Goal: Check status: Check status

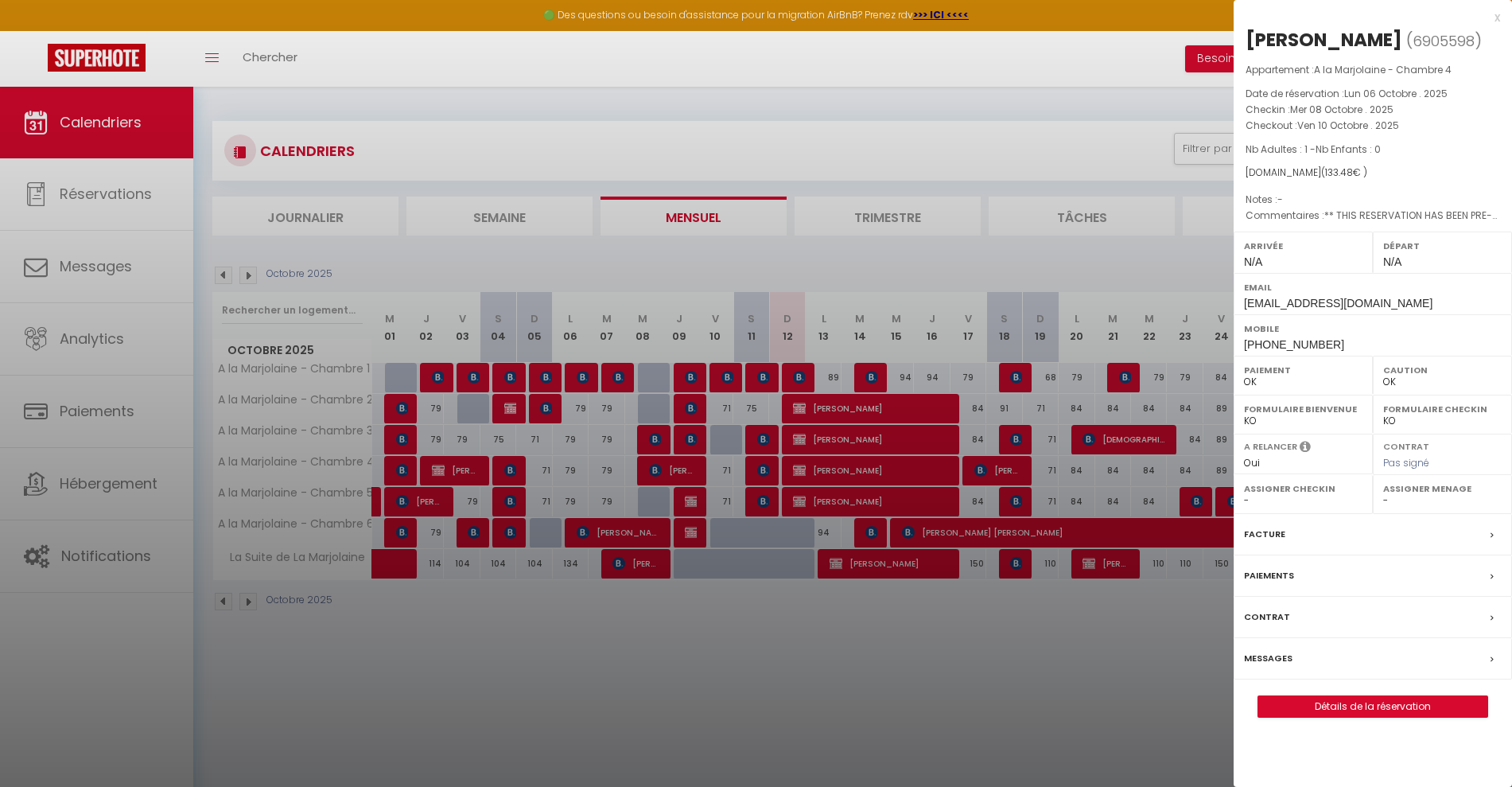
select select "0"
click at [905, 704] on div at bounding box center [756, 394] width 1512 height 787
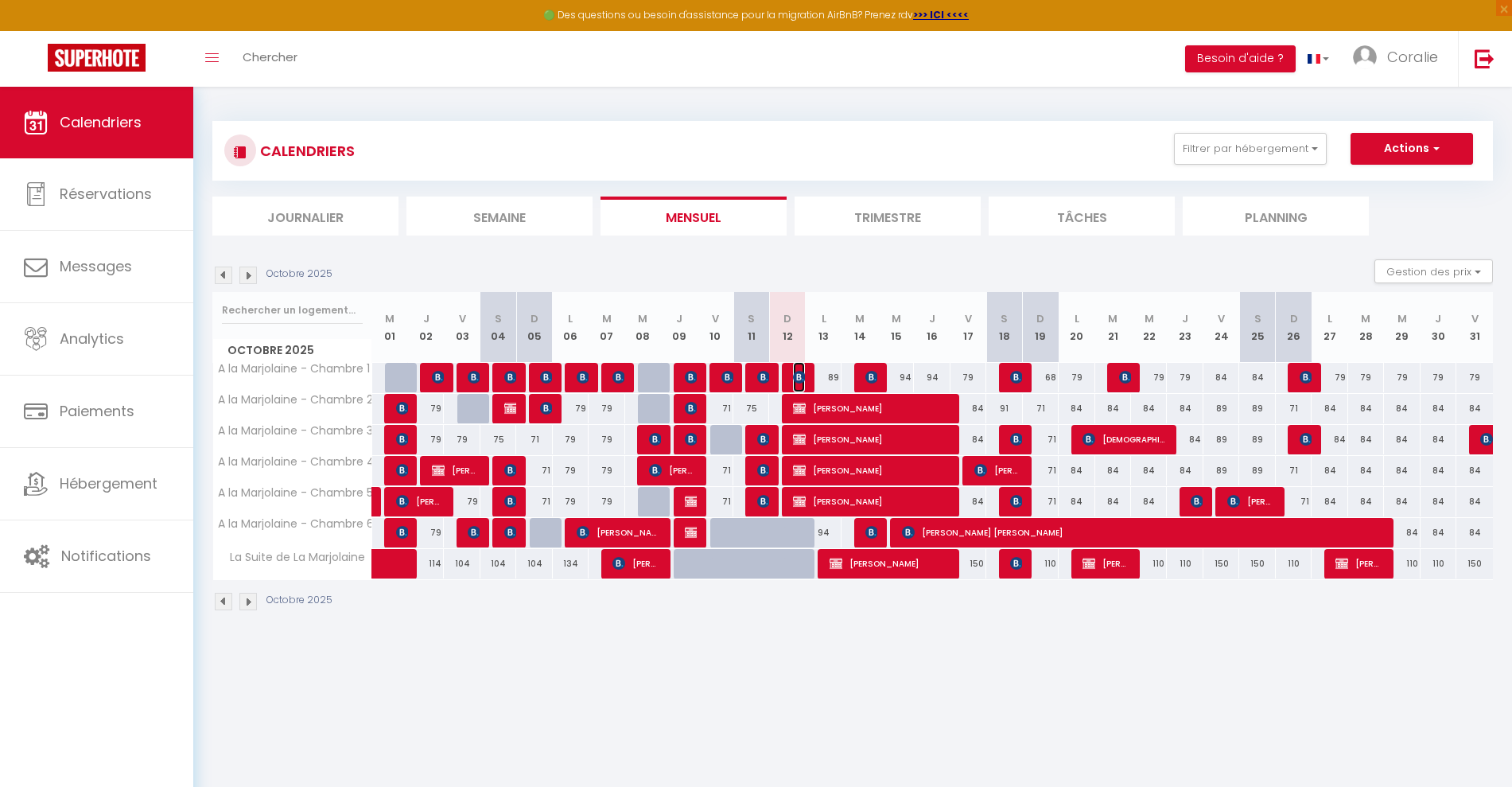
click at [796, 371] on img at bounding box center [800, 377] width 13 height 13
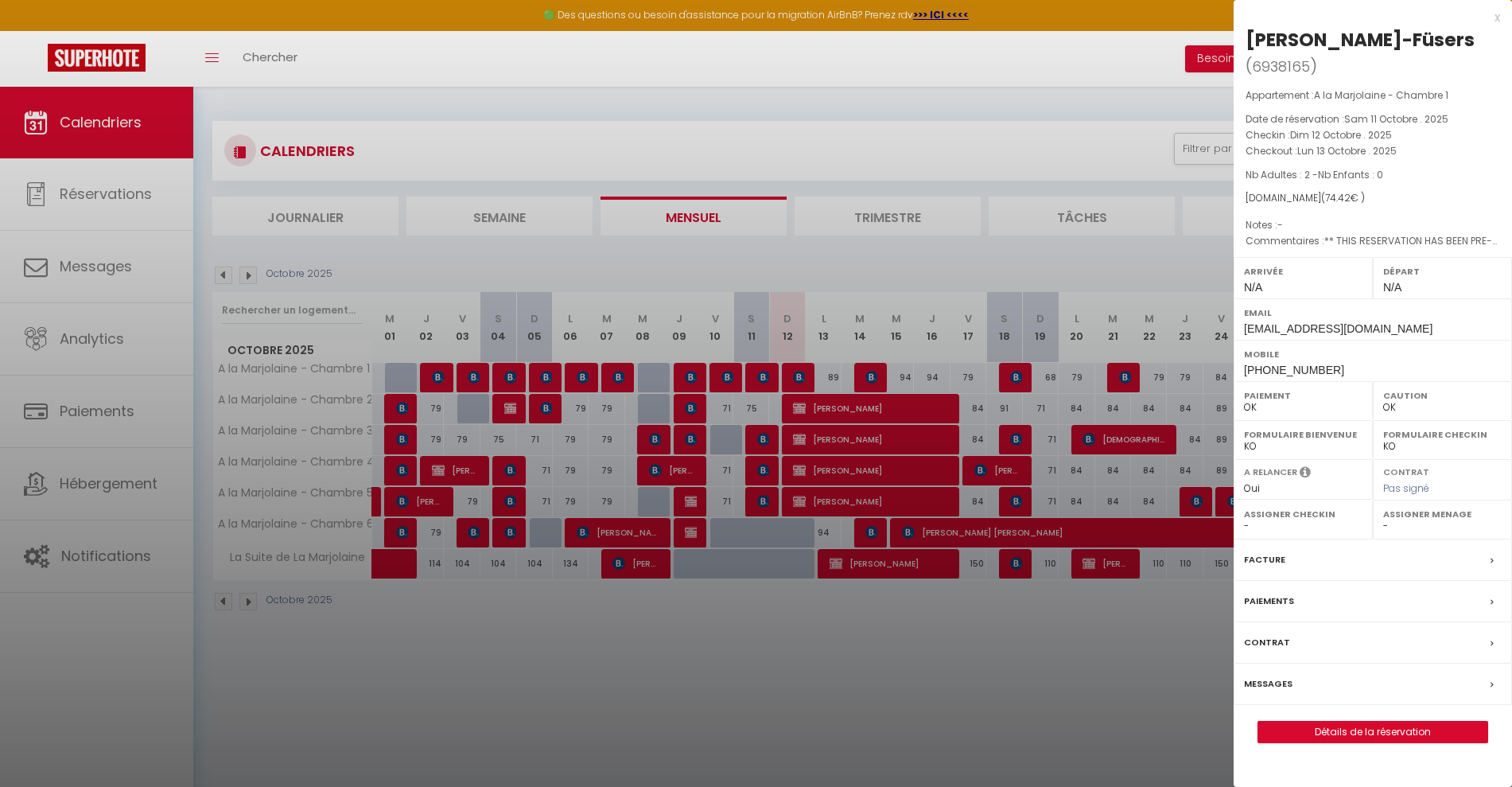
click at [813, 406] on div at bounding box center [756, 394] width 1512 height 787
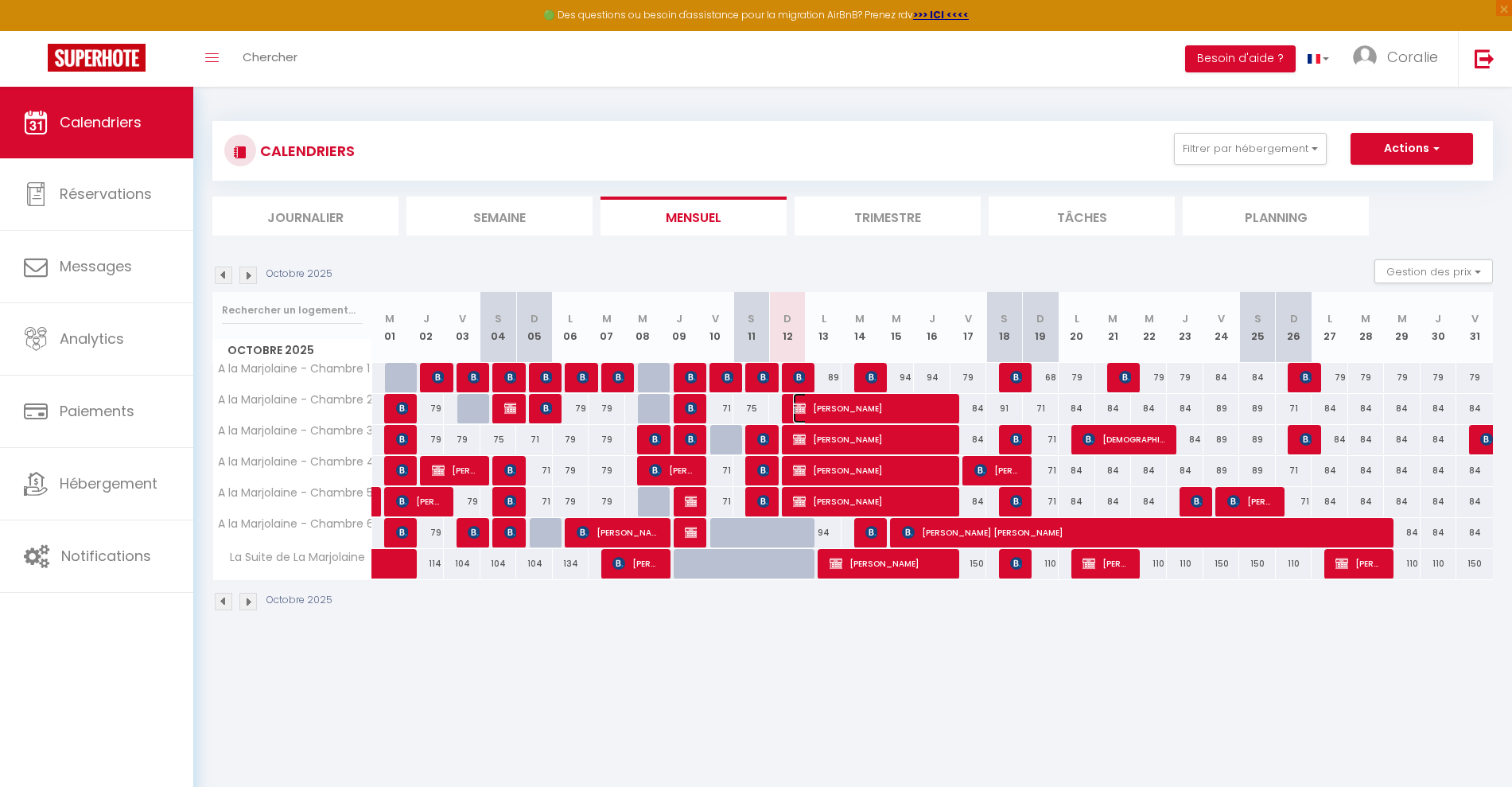
click at [813, 406] on span "[PERSON_NAME]" at bounding box center [871, 407] width 155 height 30
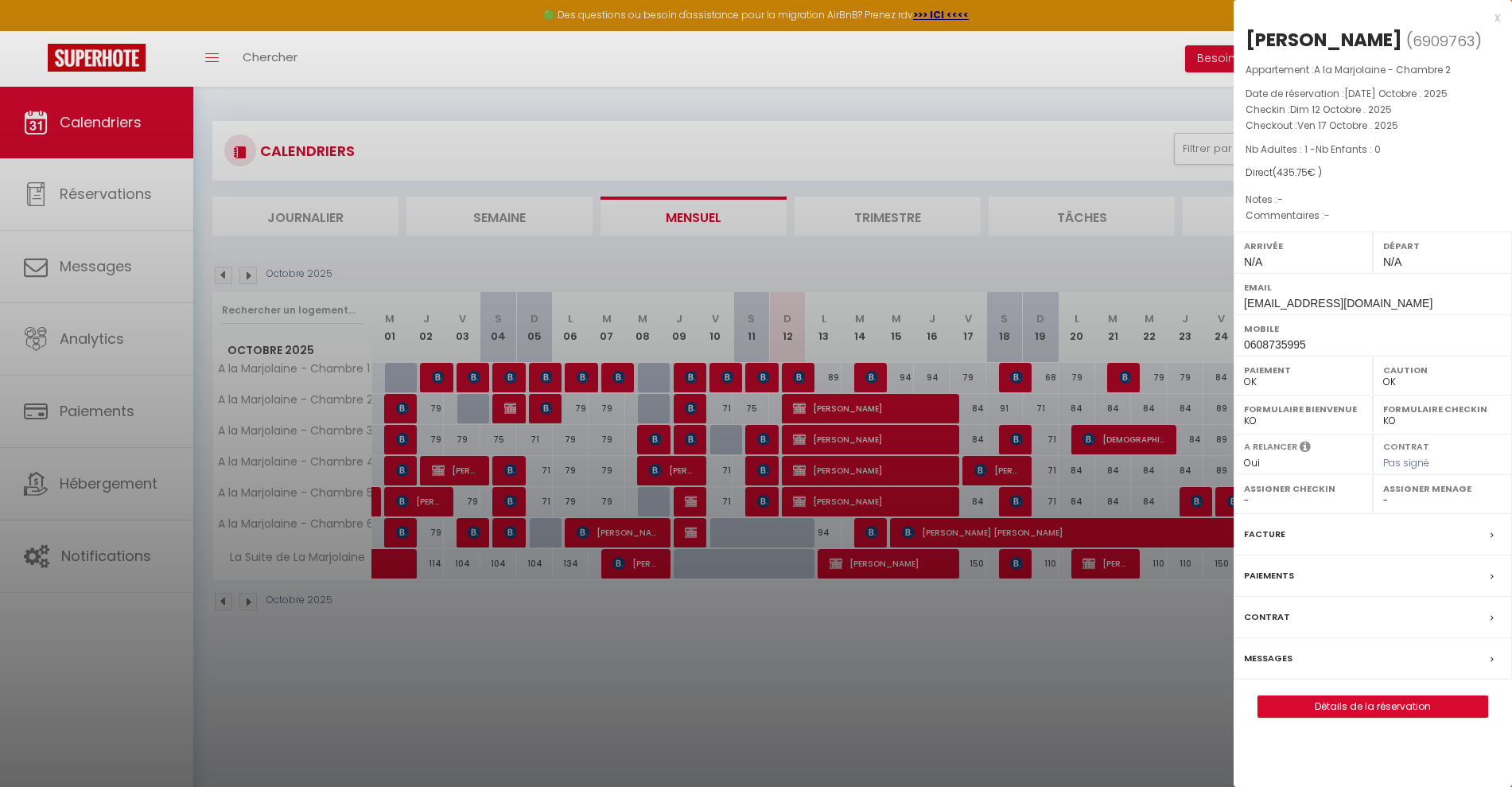
click at [808, 436] on div at bounding box center [756, 394] width 1512 height 787
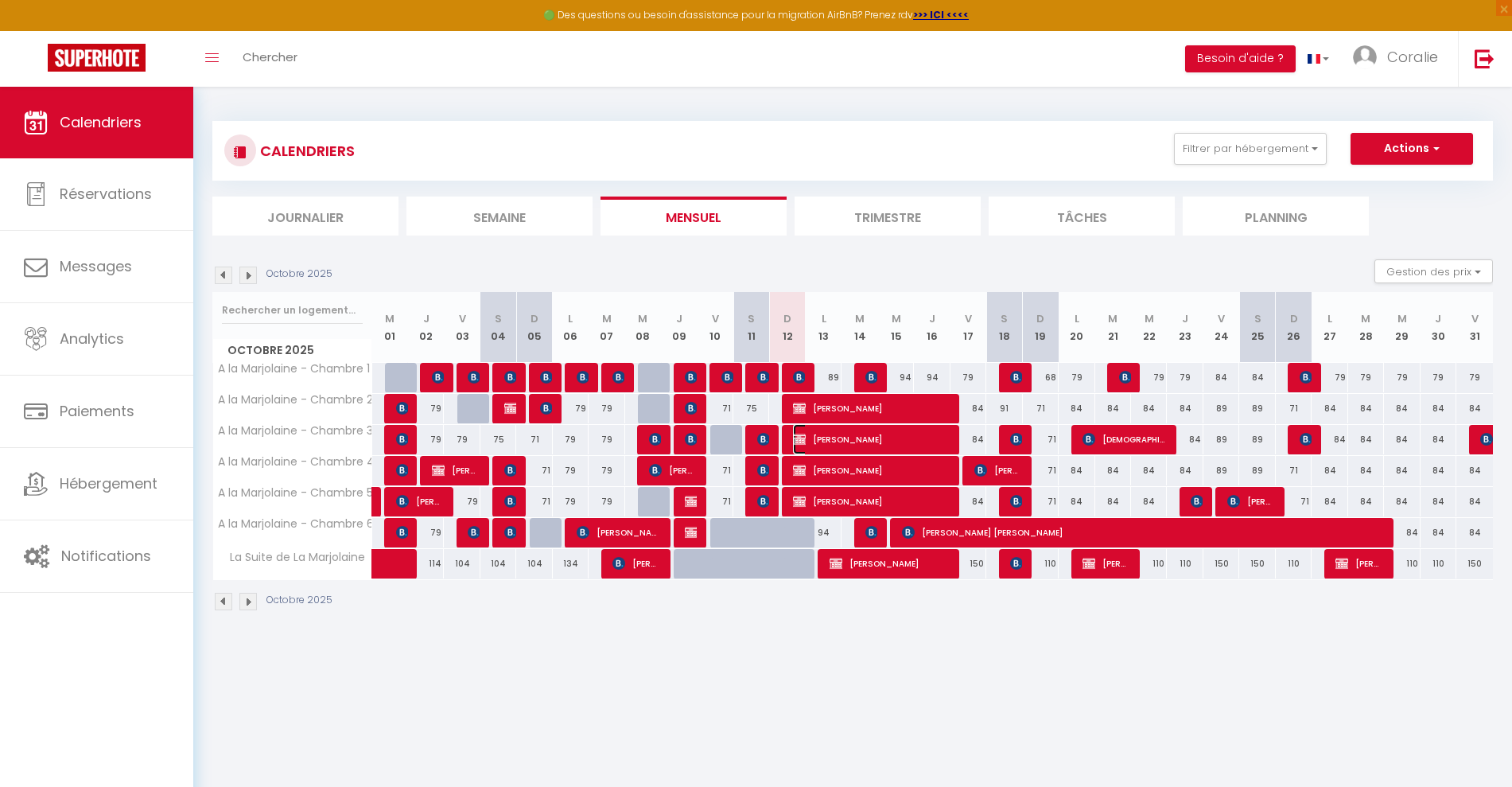
click at [808, 436] on span "[PERSON_NAME]" at bounding box center [871, 439] width 155 height 30
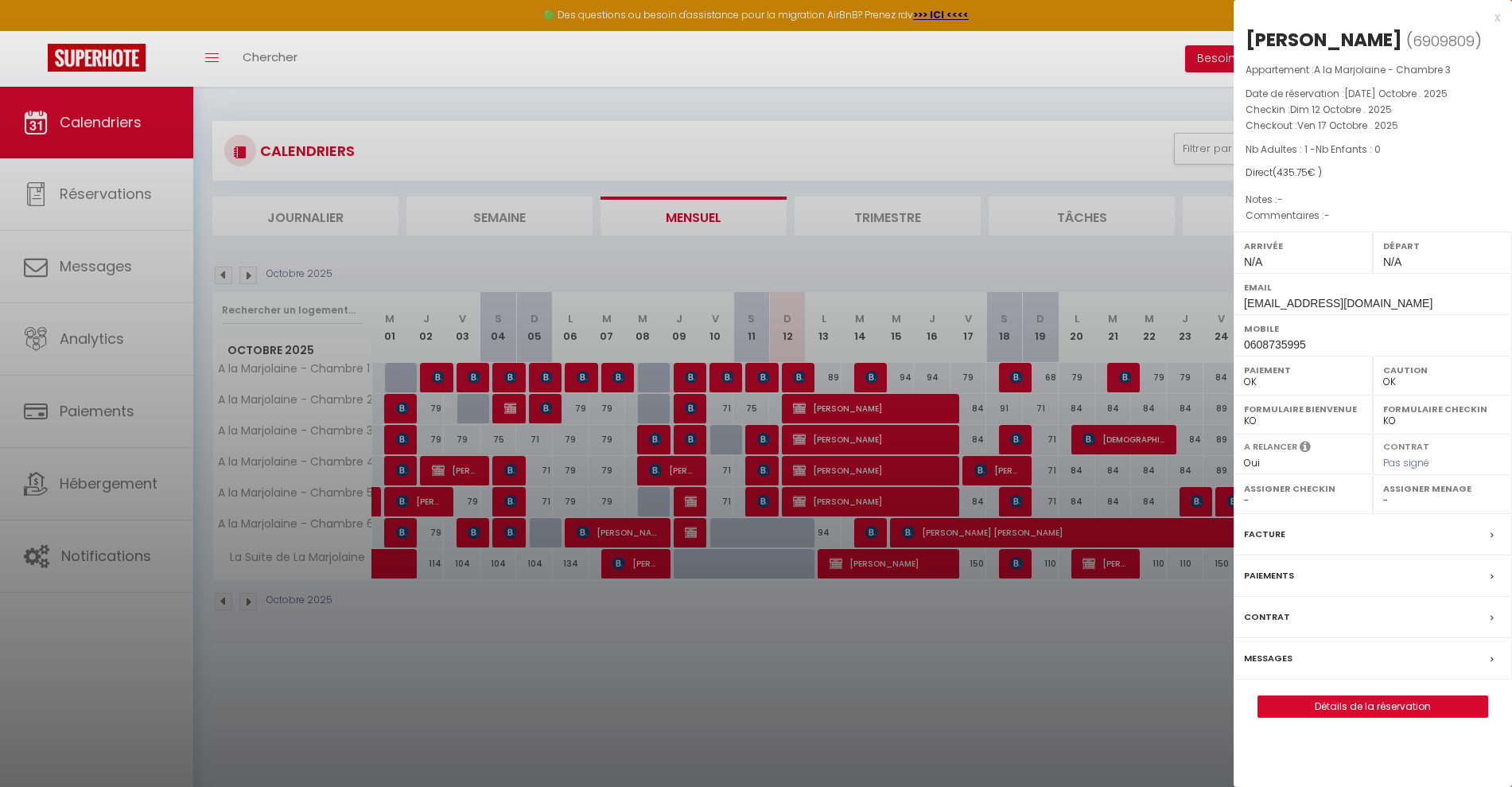
click at [809, 470] on div at bounding box center [756, 394] width 1512 height 787
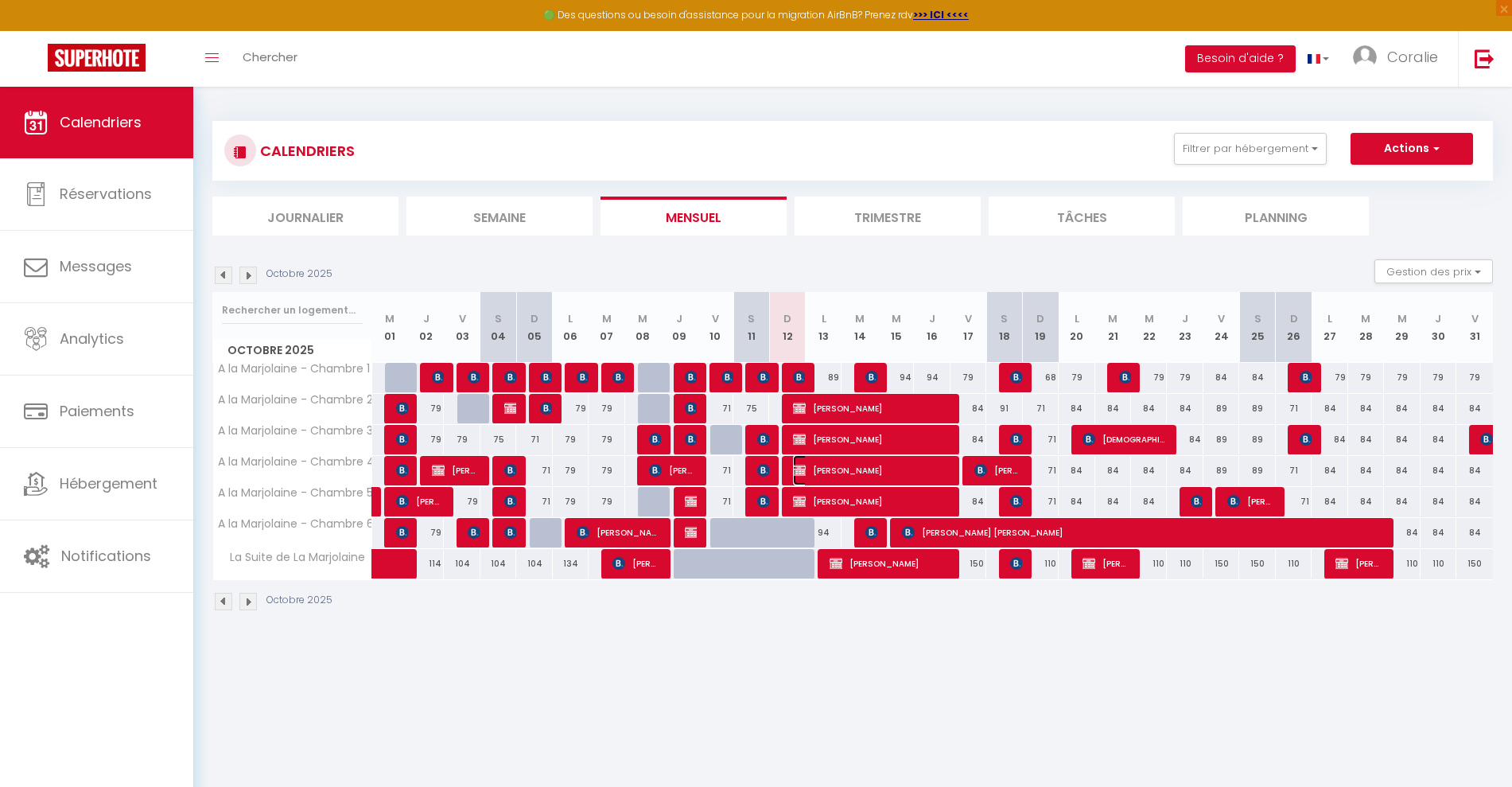
click at [809, 470] on span "[PERSON_NAME]" at bounding box center [871, 470] width 155 height 30
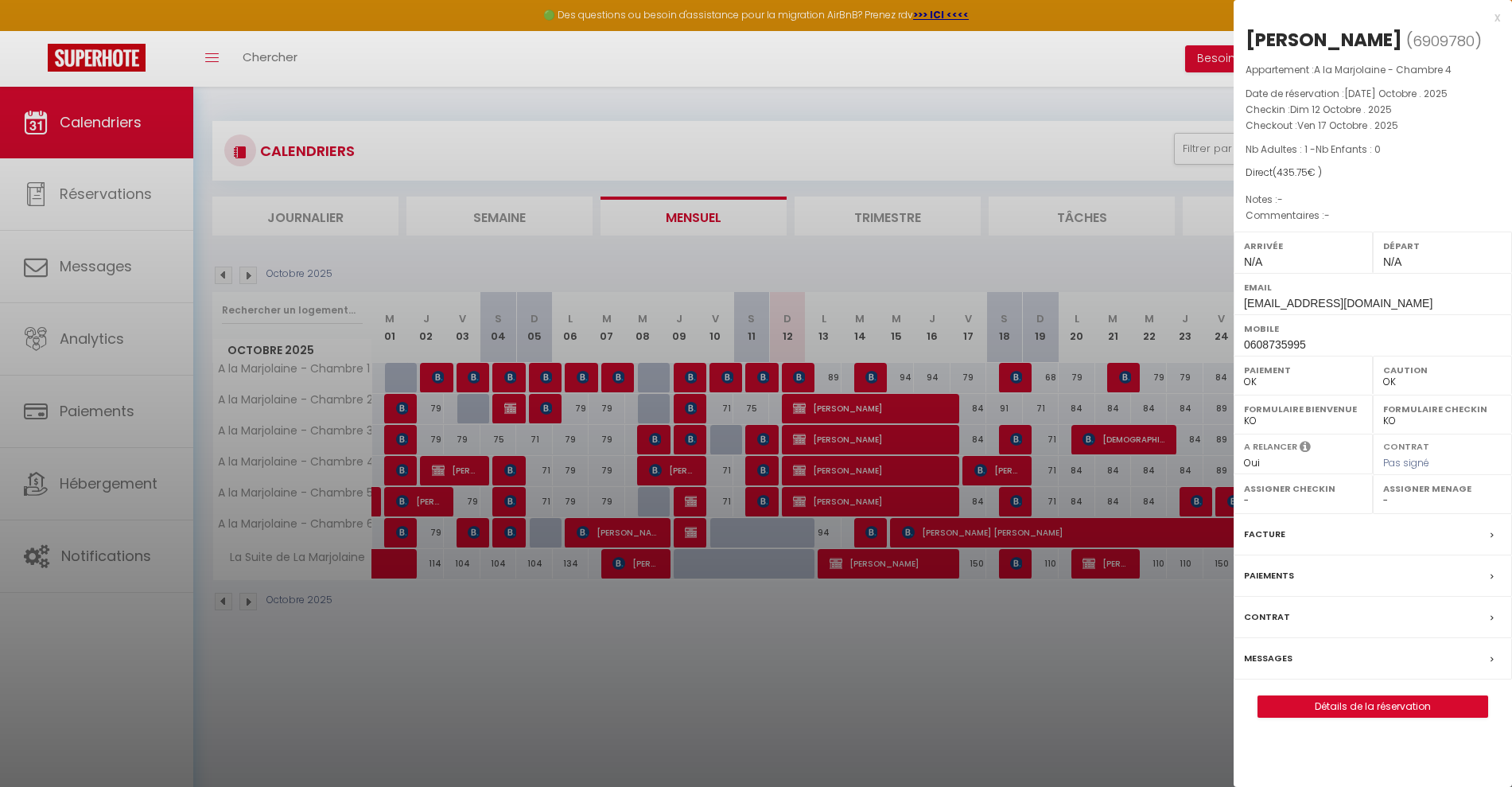
click at [833, 500] on div at bounding box center [756, 394] width 1512 height 787
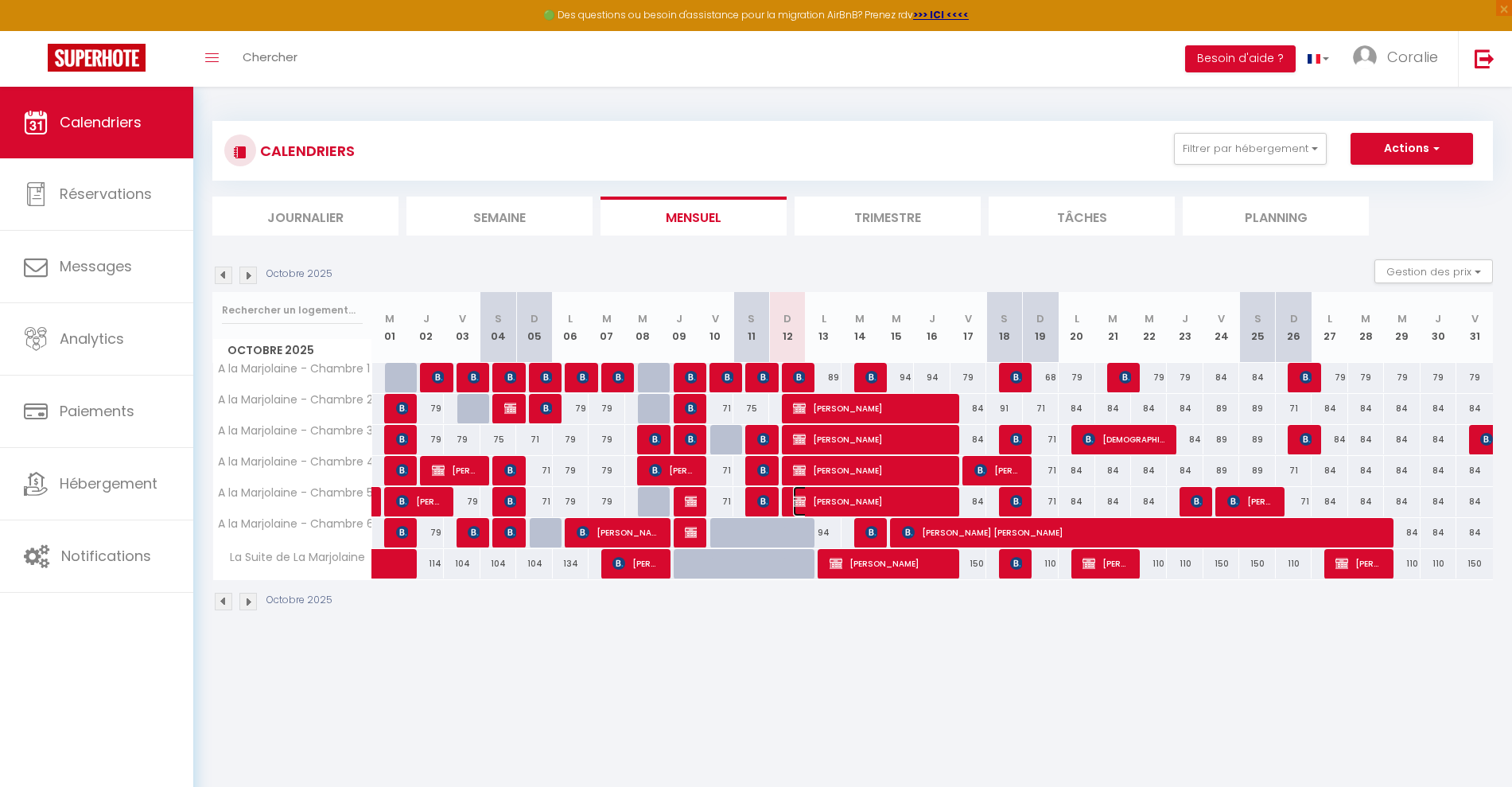
click at [833, 500] on span "[PERSON_NAME]" at bounding box center [871, 500] width 155 height 30
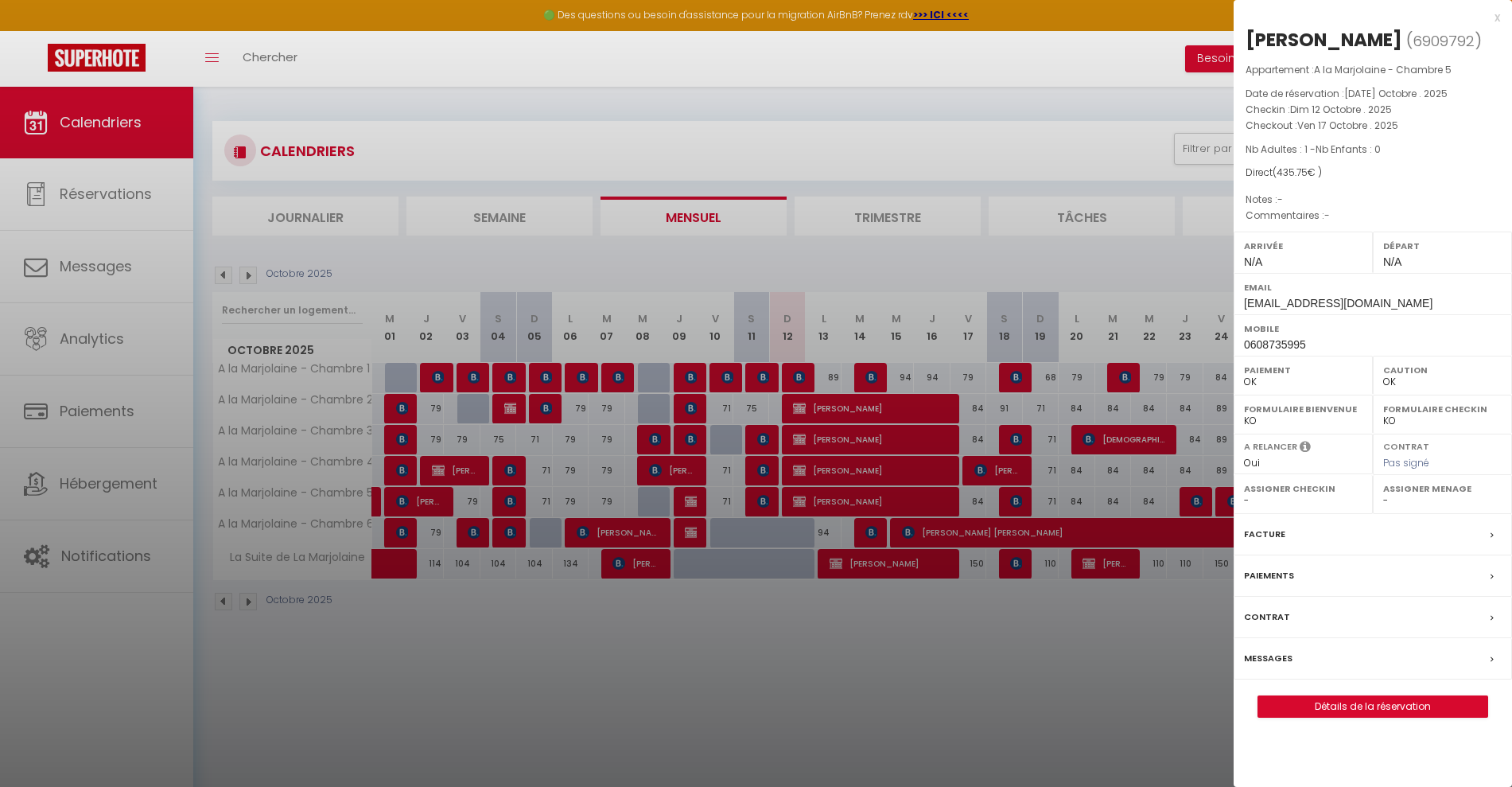
click at [854, 655] on div at bounding box center [756, 394] width 1512 height 787
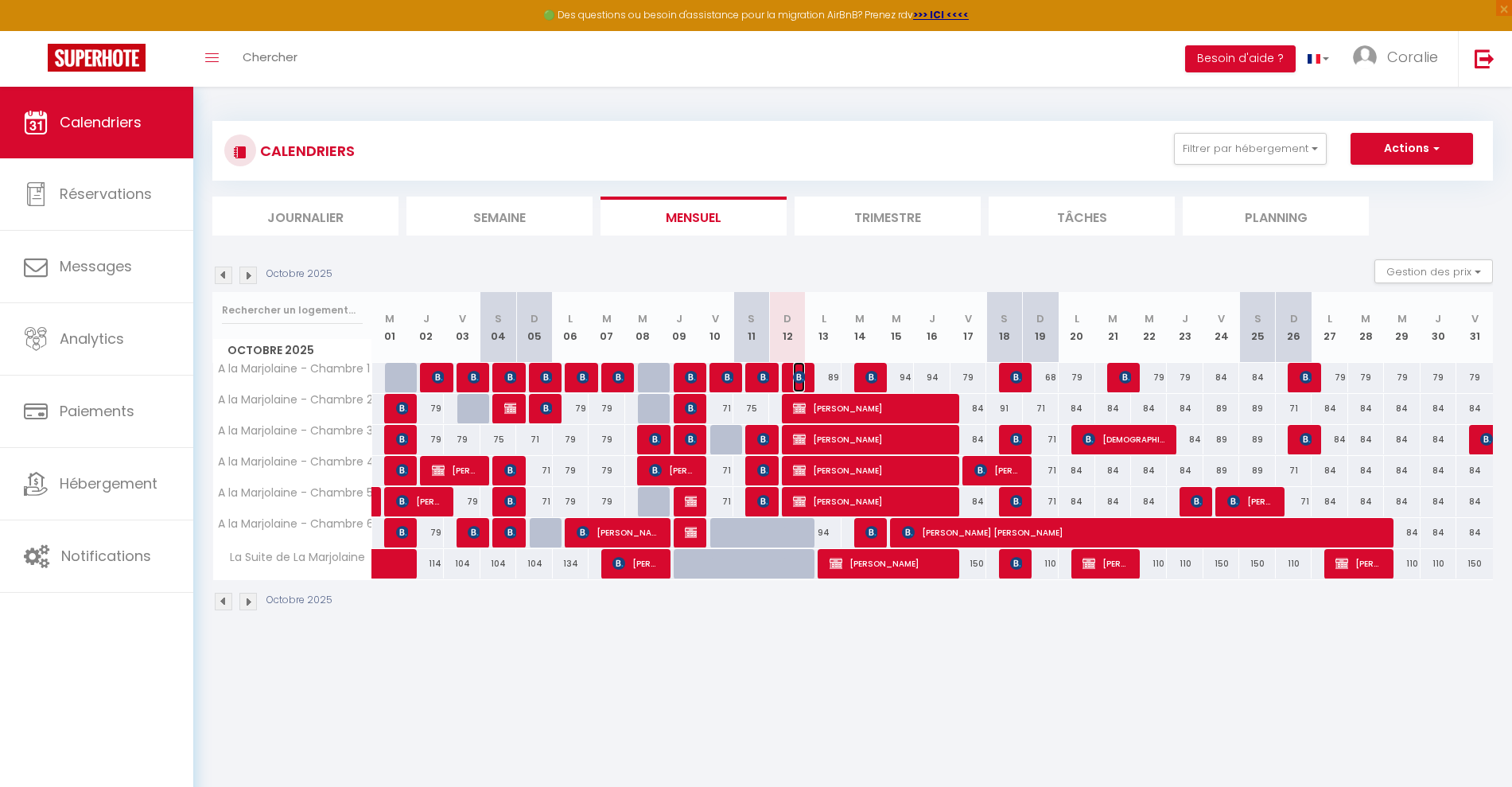
click at [798, 373] on img at bounding box center [800, 377] width 13 height 13
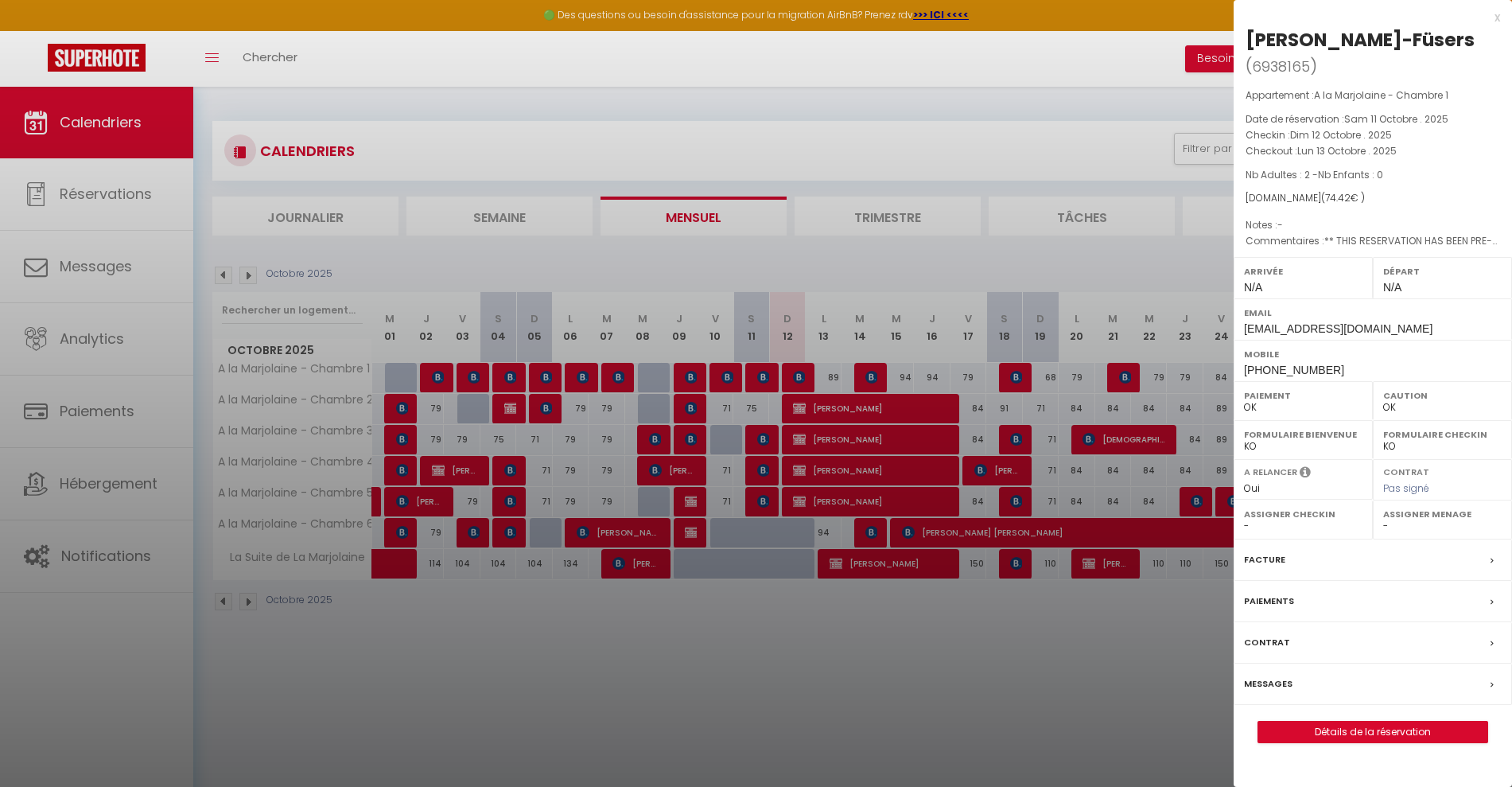
click at [865, 692] on div at bounding box center [756, 394] width 1512 height 787
